Goal: Information Seeking & Learning: Learn about a topic

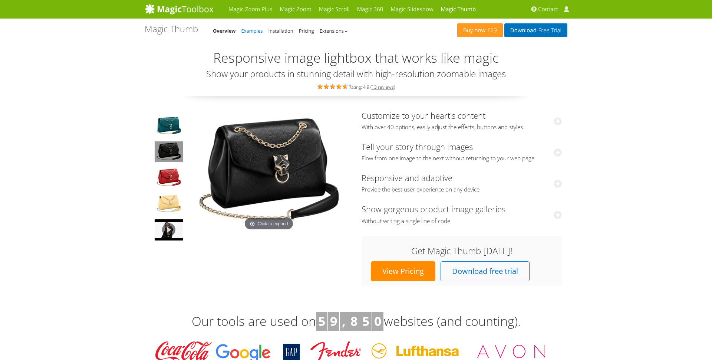
click at [258, 33] on link "Examples" at bounding box center [252, 30] width 22 height 7
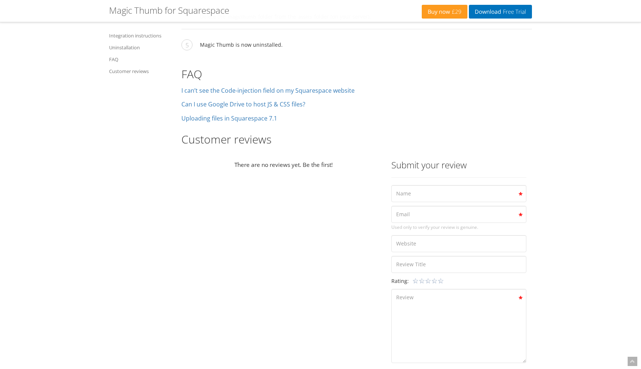
scroll to position [1262, 0]
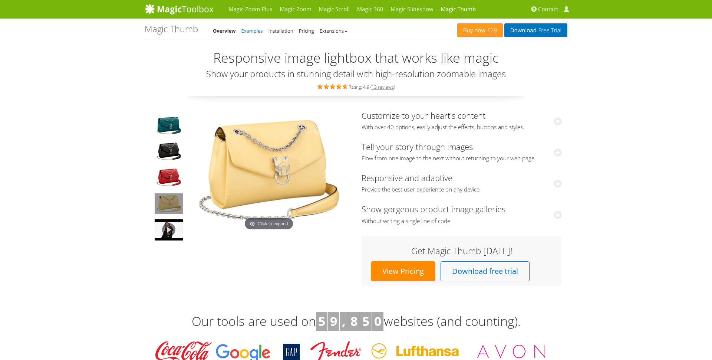
click at [258, 32] on link "Examples" at bounding box center [252, 30] width 22 height 7
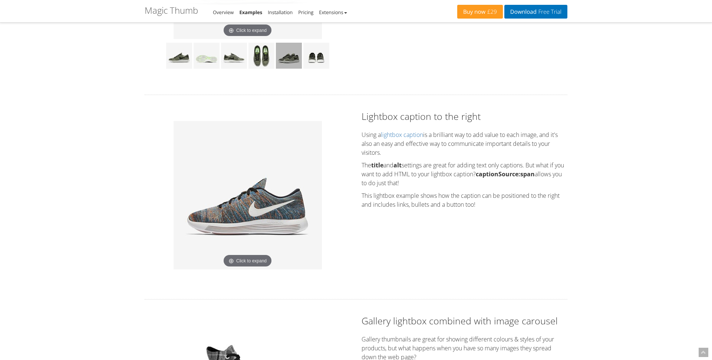
scroll to position [367, 0]
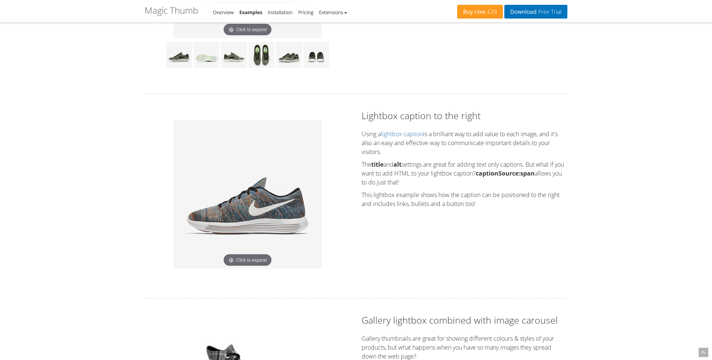
click at [249, 248] on img at bounding box center [248, 194] width 148 height 148
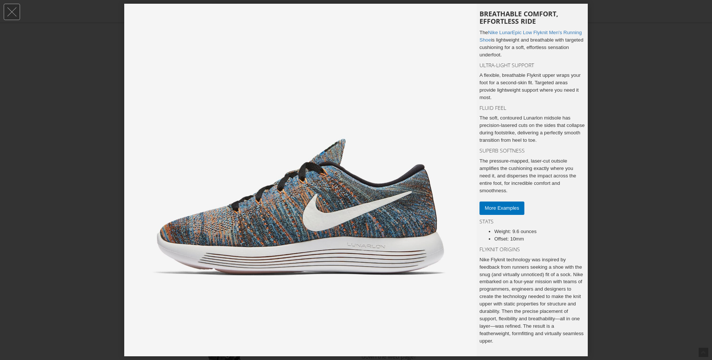
scroll to position [0, 0]
click at [498, 213] on input "More Examples" at bounding box center [502, 207] width 45 height 13
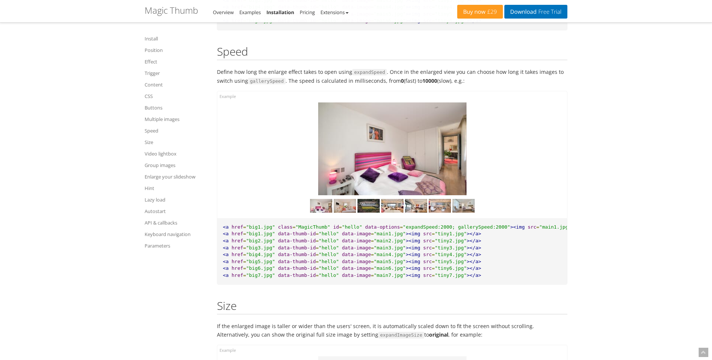
scroll to position [4629, 0]
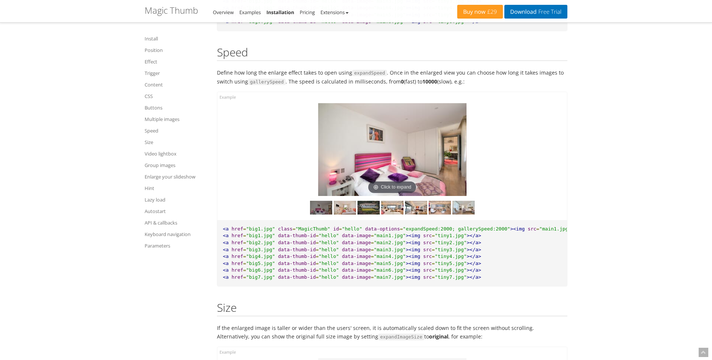
click at [428, 148] on img at bounding box center [392, 149] width 148 height 93
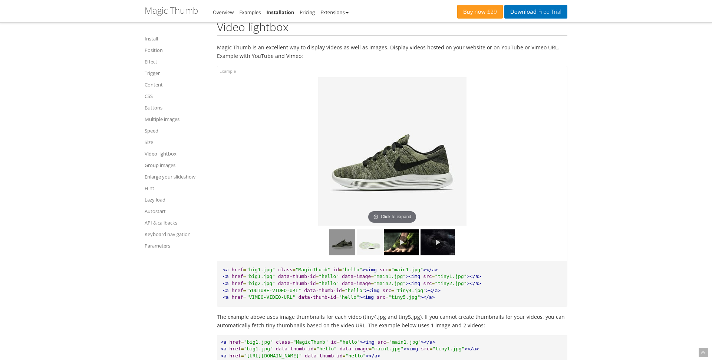
scroll to position [5173, 0]
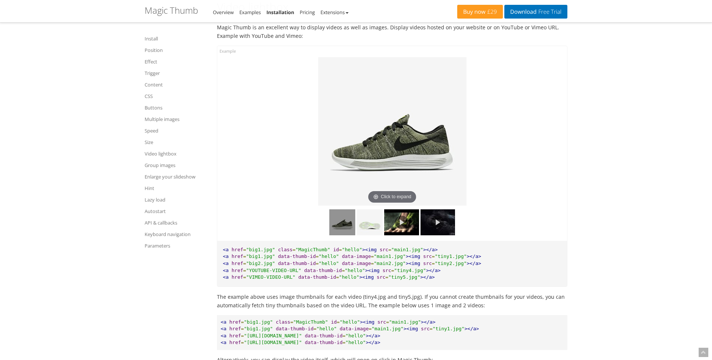
click at [428, 148] on img at bounding box center [392, 131] width 148 height 148
click at [403, 209] on link at bounding box center [401, 222] width 34 height 26
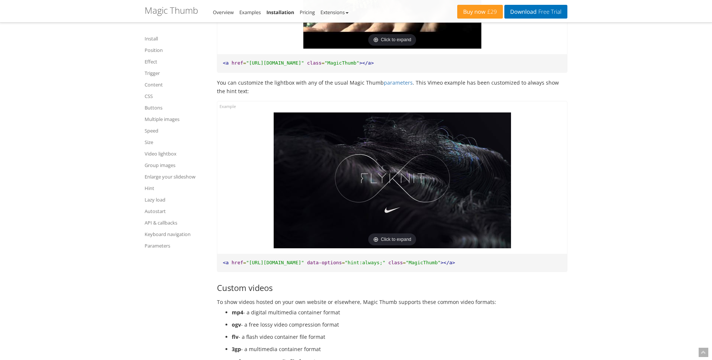
scroll to position [5623, 0]
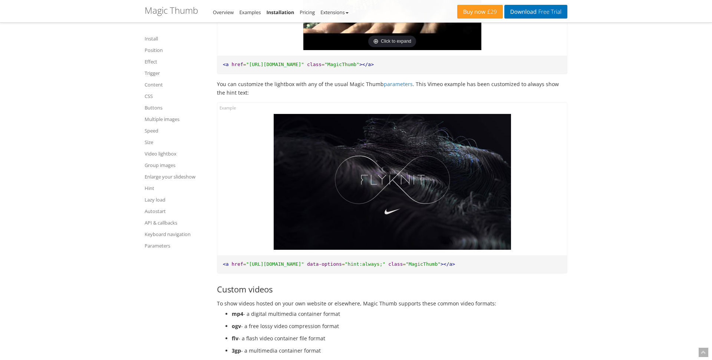
click at [402, 188] on img at bounding box center [392, 182] width 237 height 136
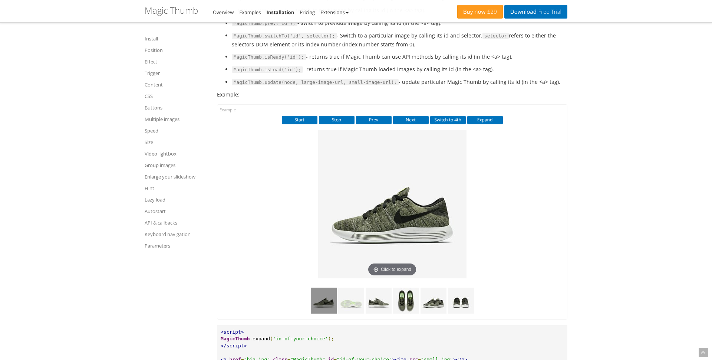
scroll to position [7575, 0]
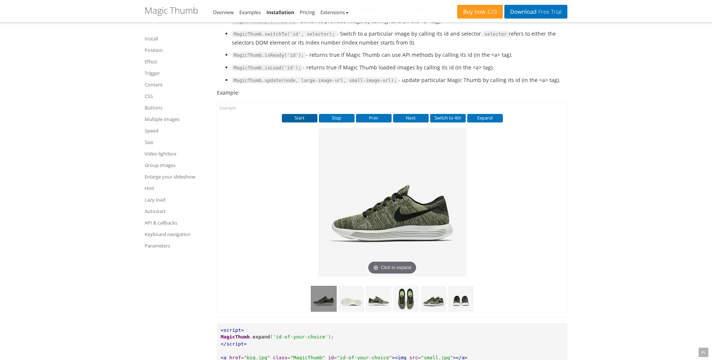
click at [308, 114] on button "Start" at bounding box center [300, 118] width 36 height 8
click at [330, 114] on button "Stop" at bounding box center [337, 118] width 36 height 8
click at [362, 114] on button "Prev" at bounding box center [374, 118] width 36 height 8
click at [406, 114] on button "Next" at bounding box center [411, 118] width 36 height 8
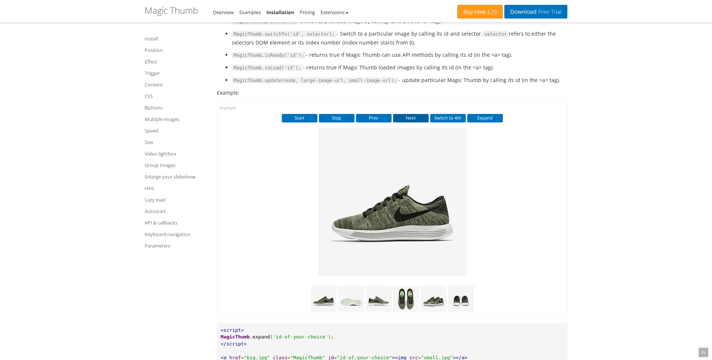
click at [406, 114] on button "Next" at bounding box center [411, 118] width 36 height 8
click at [440, 114] on button "Switch to 4th" at bounding box center [448, 118] width 36 height 8
click at [491, 114] on button "Expand" at bounding box center [485, 118] width 36 height 8
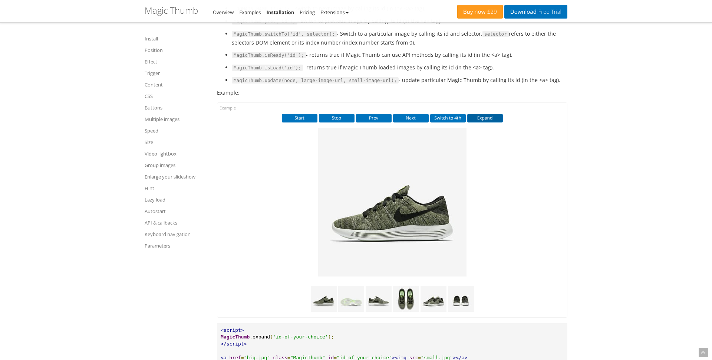
click at [491, 114] on button "Expand" at bounding box center [485, 118] width 36 height 8
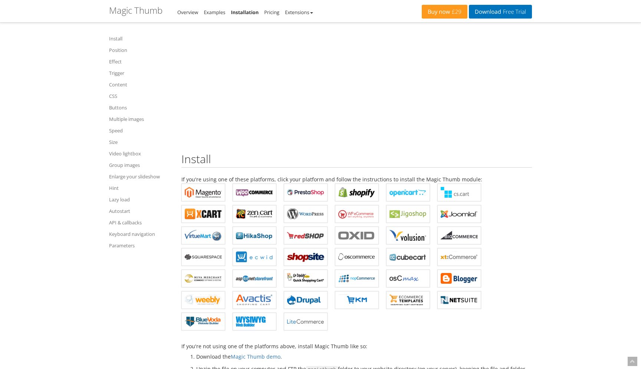
scroll to position [0, 0]
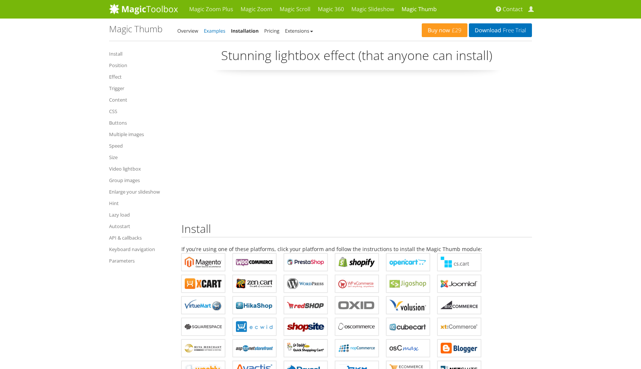
click at [220, 33] on link "Examples" at bounding box center [215, 30] width 22 height 7
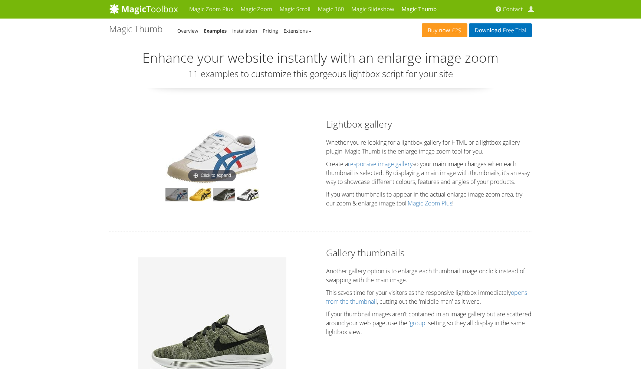
click at [228, 197] on img at bounding box center [224, 194] width 22 height 13
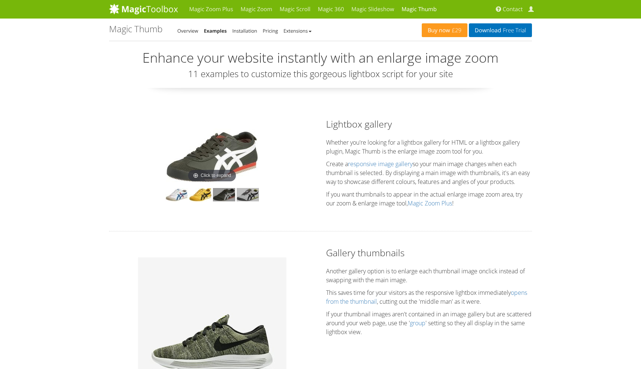
click at [246, 195] on img at bounding box center [248, 194] width 22 height 13
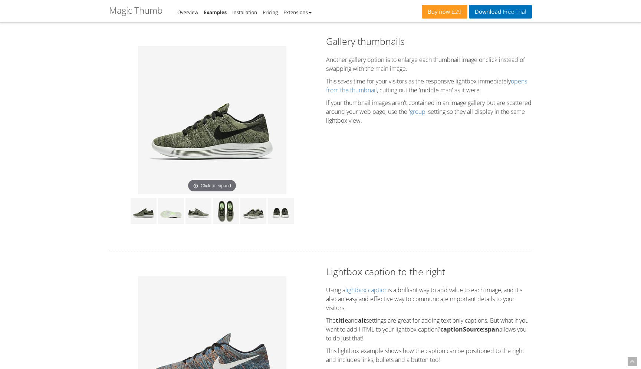
scroll to position [212, 0]
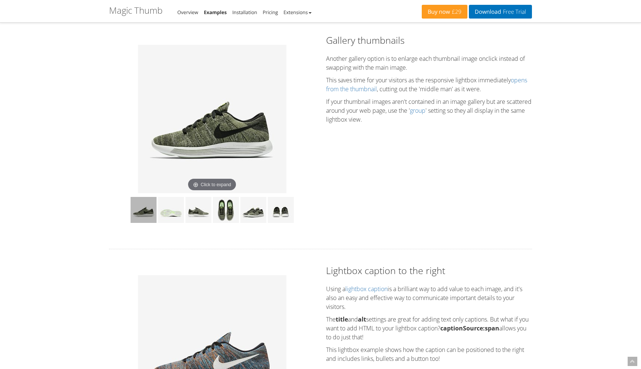
click at [143, 209] on img at bounding box center [144, 210] width 26 height 26
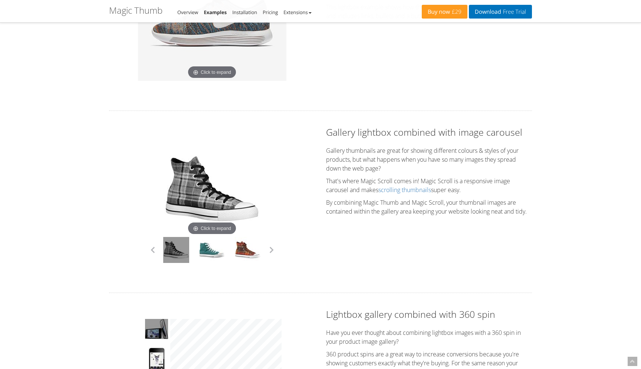
scroll to position [557, 0]
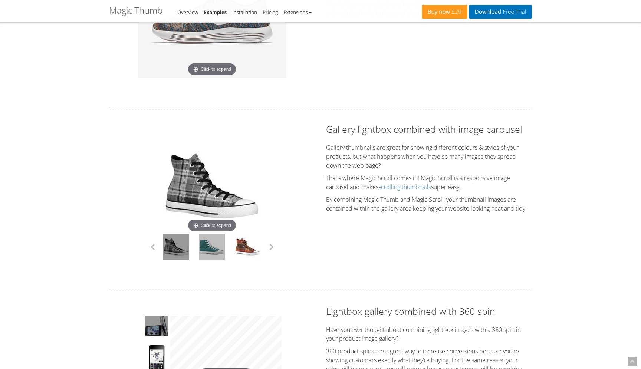
click at [211, 249] on link at bounding box center [212, 247] width 26 height 26
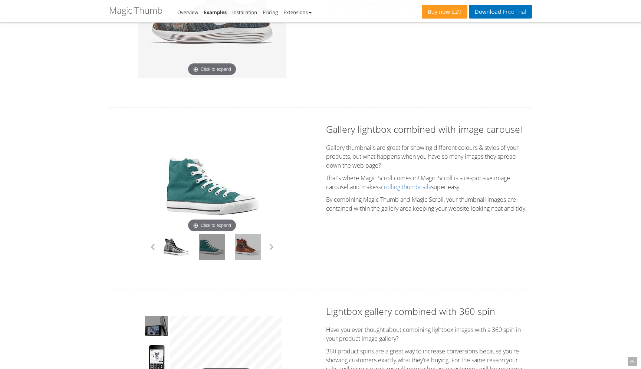
click at [236, 249] on link at bounding box center [248, 247] width 26 height 26
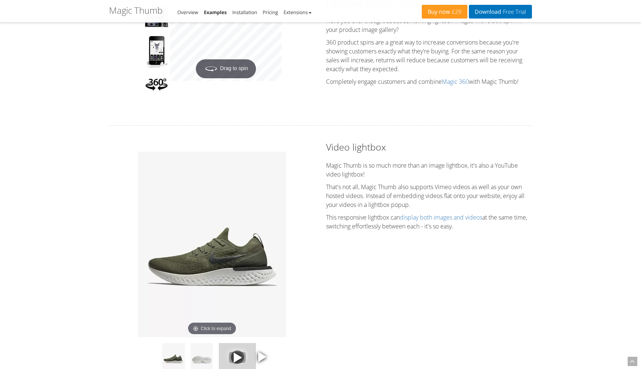
scroll to position [909, 0]
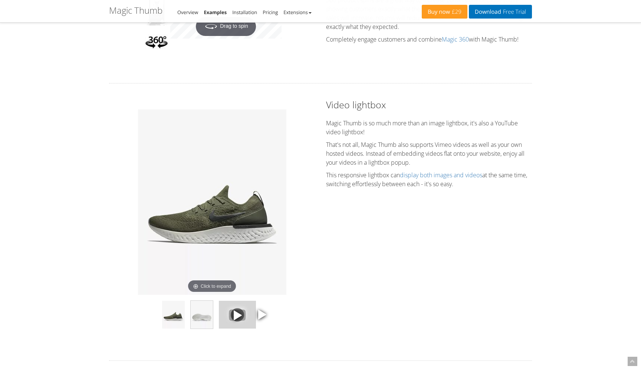
click at [208, 324] on img at bounding box center [202, 315] width 22 height 28
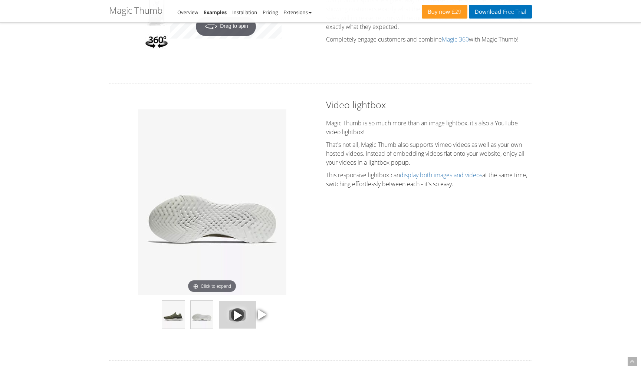
click at [179, 319] on img at bounding box center [173, 315] width 22 height 28
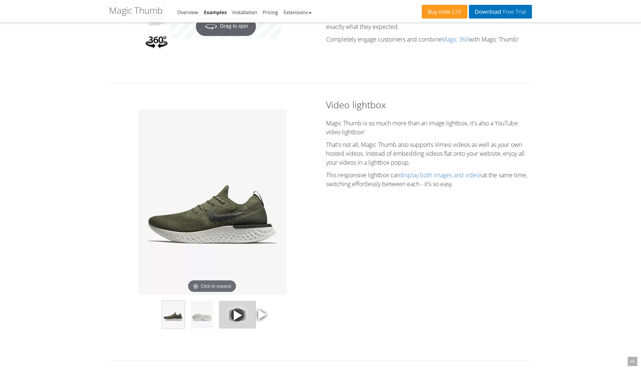
click at [260, 317] on span at bounding box center [261, 314] width 11 height 11
click at [207, 320] on img at bounding box center [202, 315] width 22 height 28
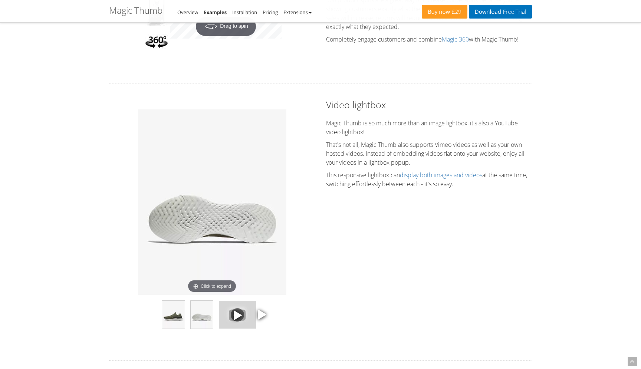
click at [171, 321] on img at bounding box center [173, 315] width 22 height 28
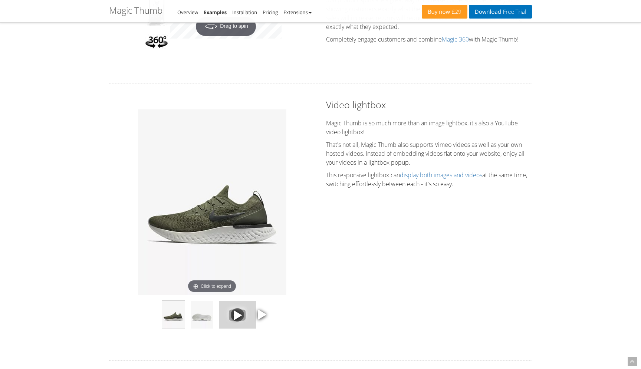
click at [261, 319] on span at bounding box center [261, 314] width 11 height 11
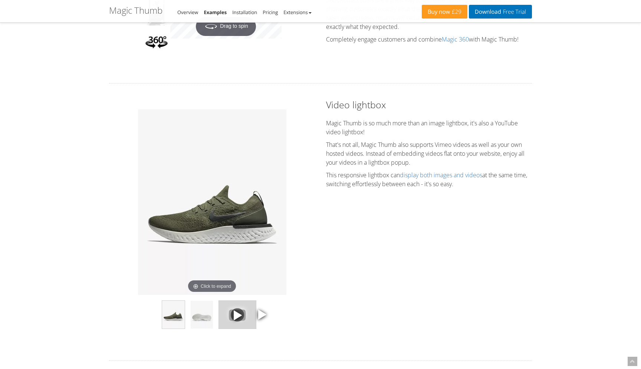
click at [254, 319] on img at bounding box center [237, 315] width 37 height 28
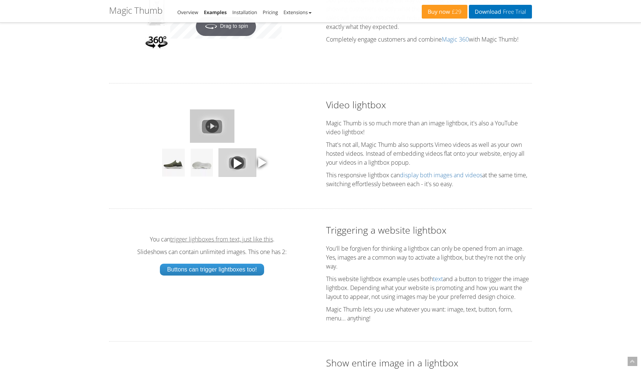
click at [250, 242] on link "trigger lighboxes from text, just like this" at bounding box center [221, 239] width 103 height 6
click at [244, 273] on link "Buttons can trigger lightboxes too!" at bounding box center [212, 270] width 105 height 12
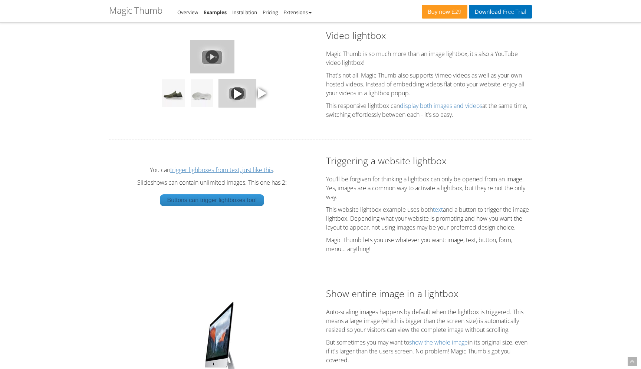
scroll to position [1110, 0]
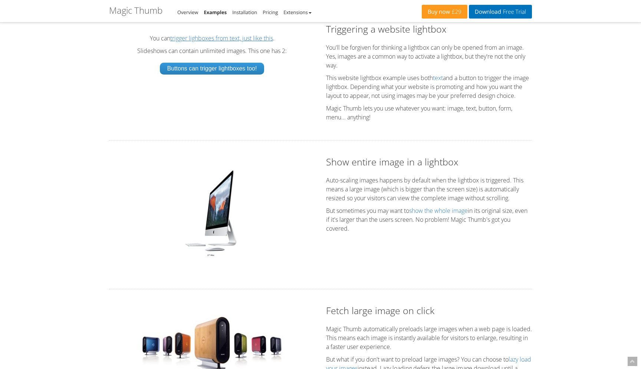
click at [225, 213] on img at bounding box center [212, 213] width 62 height 93
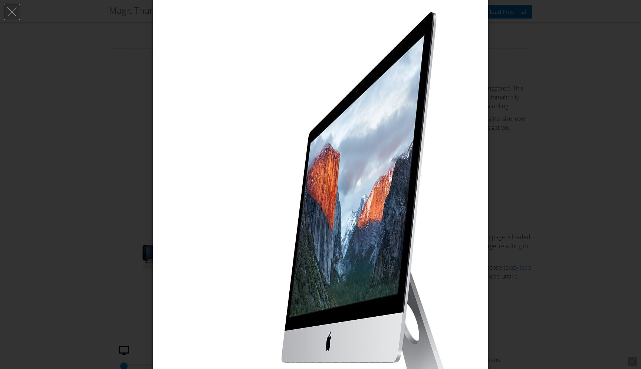
scroll to position [0, 0]
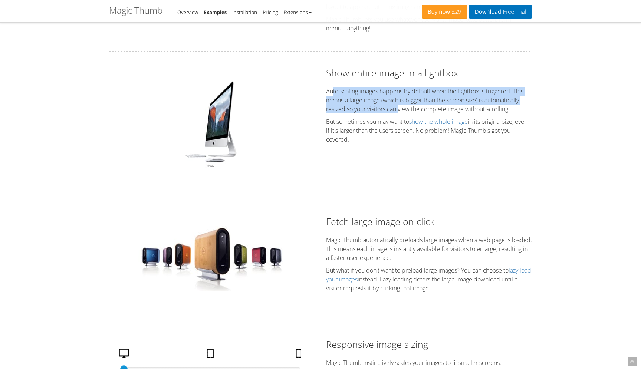
drag, startPoint x: 333, startPoint y: 105, endPoint x: 399, endPoint y: 119, distance: 67.7
click at [399, 113] on p "Auto-scaling images happens by default when the lightbox is triggered. This mea…" at bounding box center [429, 100] width 206 height 27
click at [424, 126] on link "show the whole image" at bounding box center [438, 122] width 59 height 8
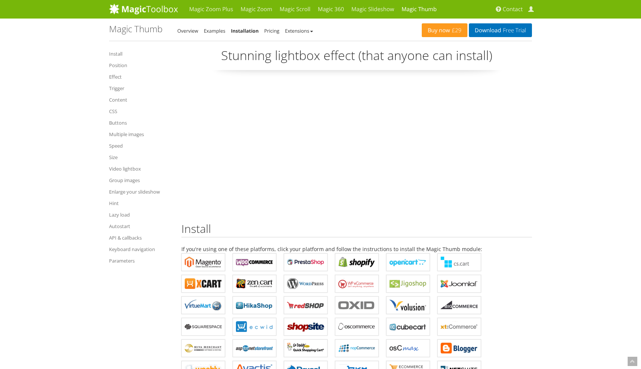
scroll to position [4887, 0]
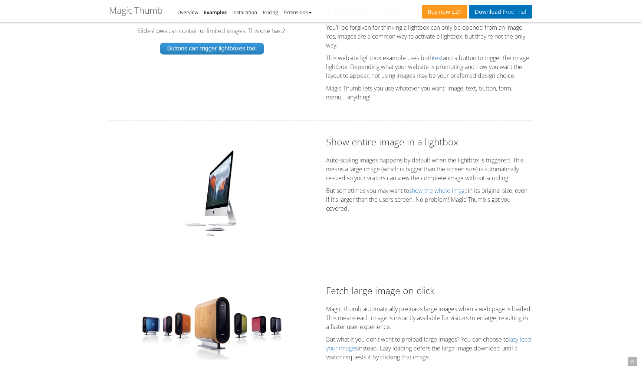
scroll to position [1292, 0]
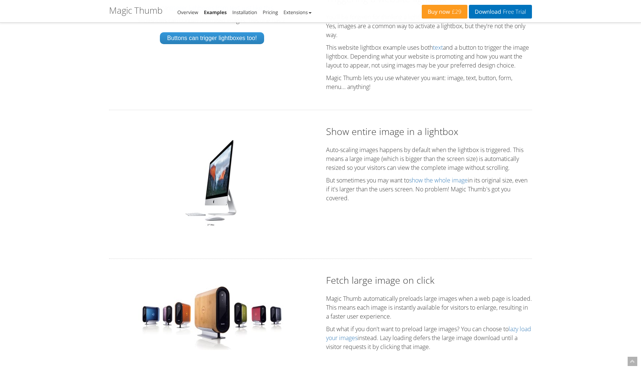
click at [213, 208] on img at bounding box center [212, 182] width 62 height 93
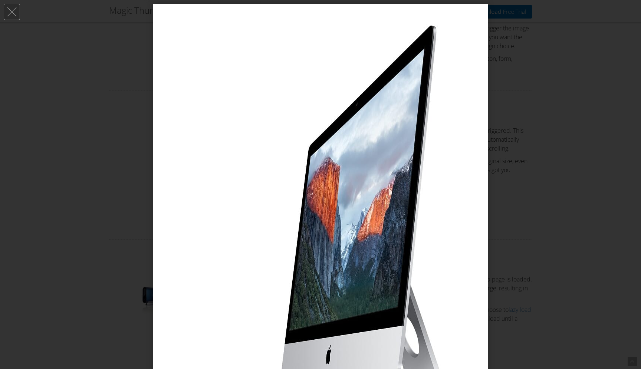
scroll to position [0, 0]
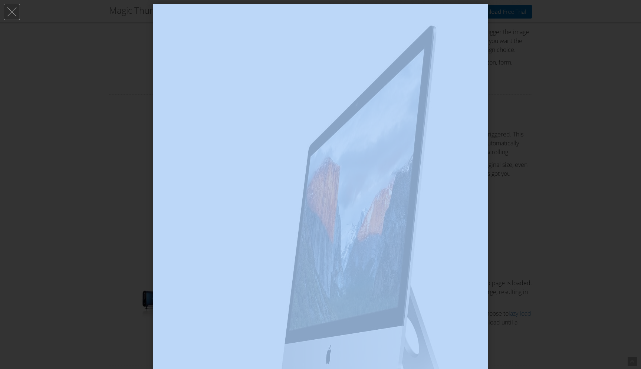
click at [20, 15] on div at bounding box center [320, 184] width 641 height 369
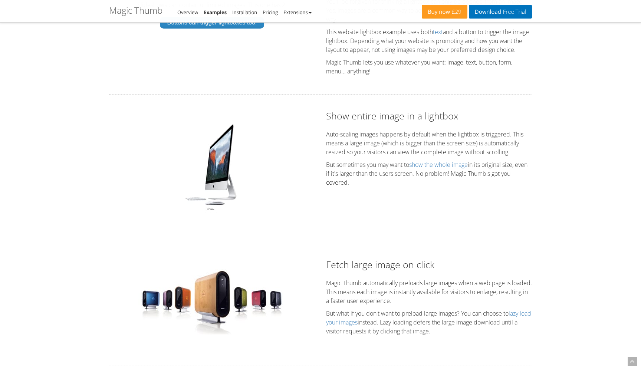
click at [223, 169] on img at bounding box center [212, 167] width 62 height 93
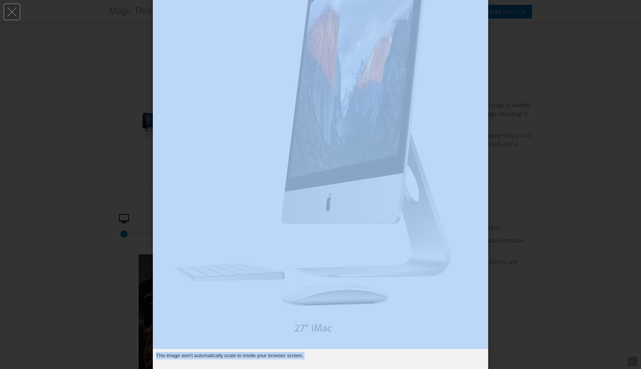
scroll to position [1507, 0]
click at [16, 14] on link at bounding box center [12, 12] width 16 height 16
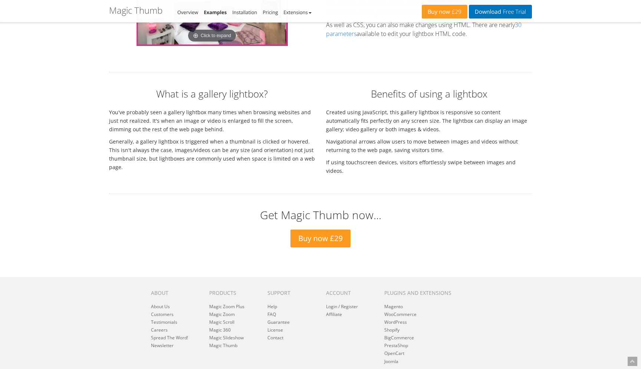
scroll to position [2058, 0]
